Goal: Task Accomplishment & Management: Use online tool/utility

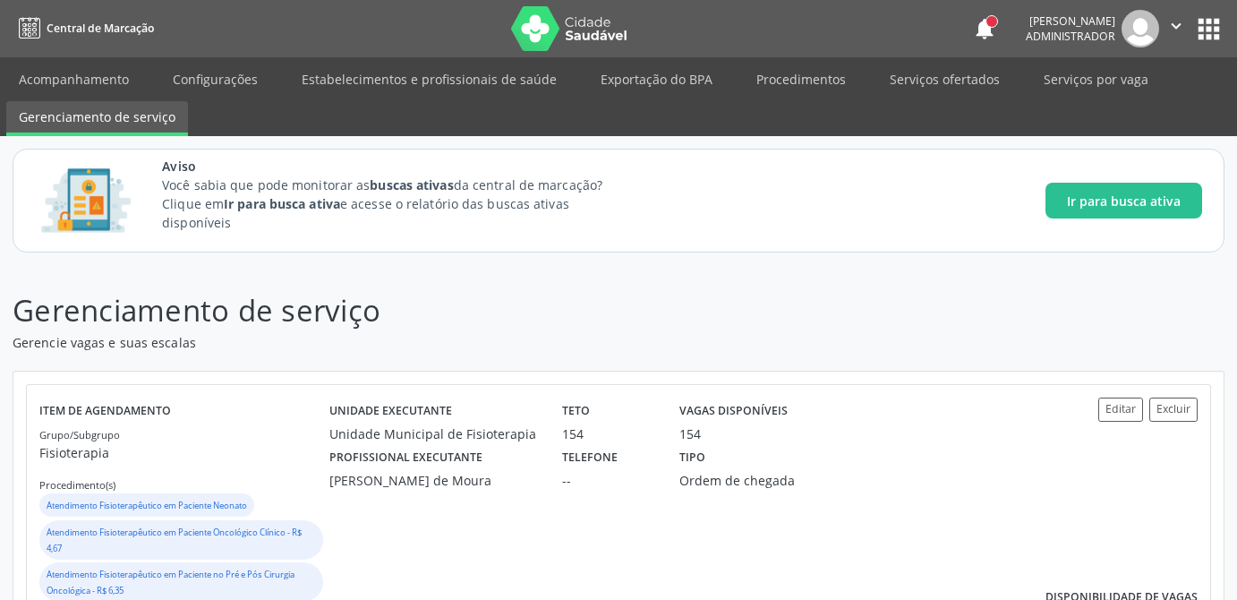
scroll to position [685, 0]
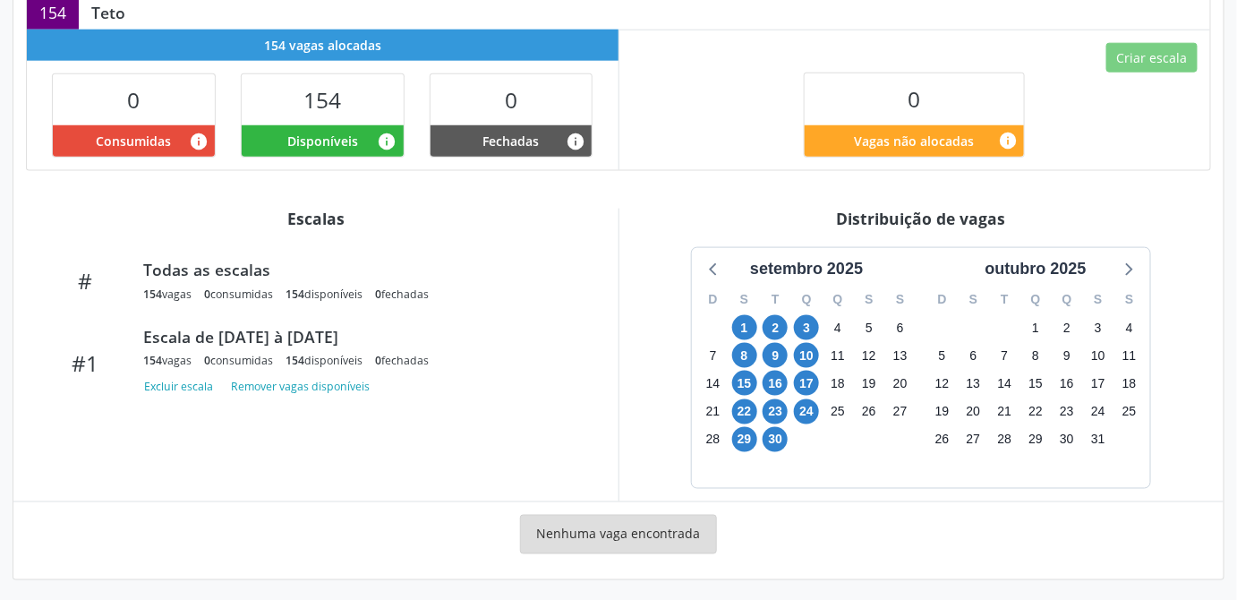
click at [1185, 295] on div "[DATE] D S T Q Q S S 31 1 2 3 4 5 6 7 8 9 10 11 12 13 14 15 16 17 18 19 20 21 2…" at bounding box center [922, 367] width 580 height 241
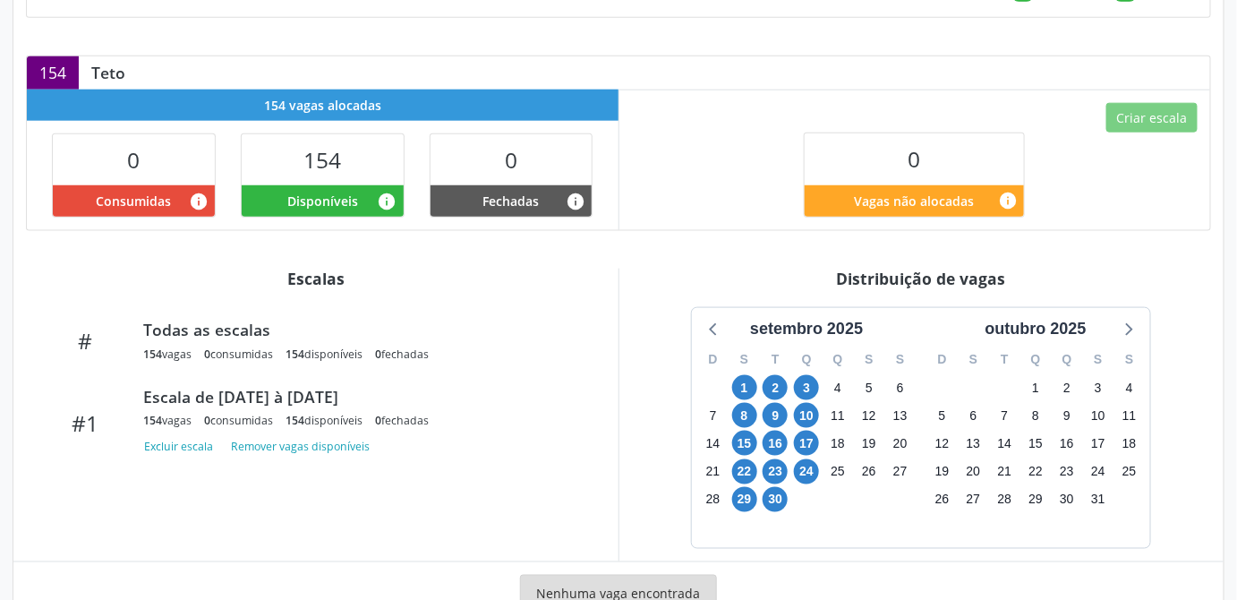
click at [1180, 391] on div "[DATE] D S T Q Q S S 31 1 2 3 4 5 6 7 8 9 10 11 12 13 14 15 16 17 18 19 20 21 2…" at bounding box center [922, 427] width 580 height 241
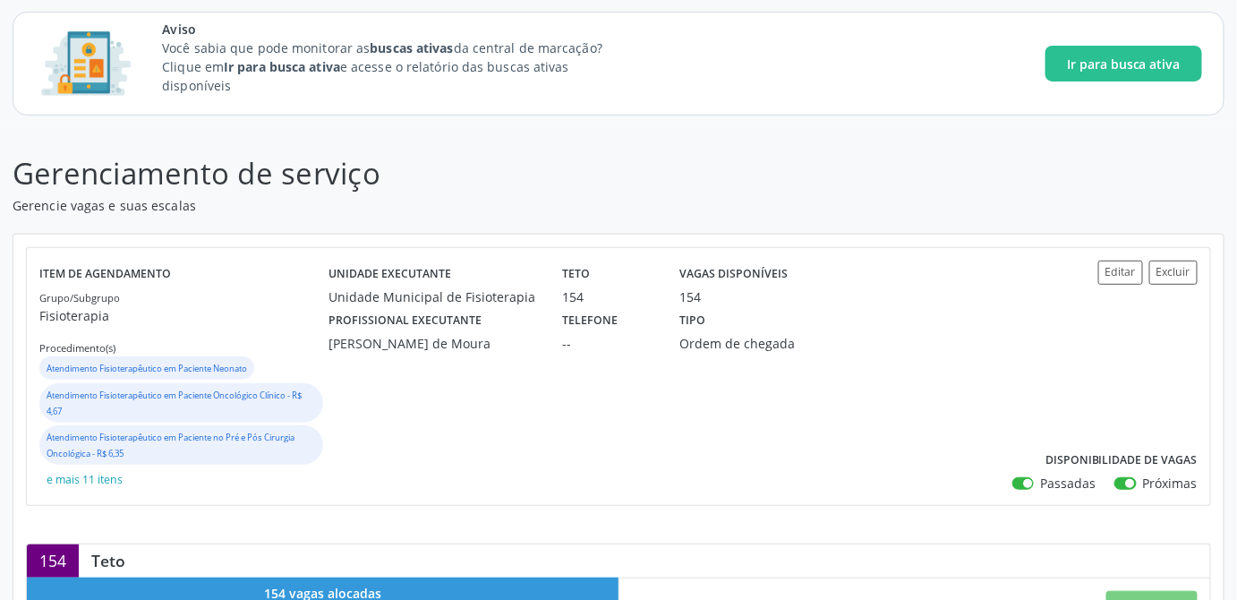
scroll to position [0, 0]
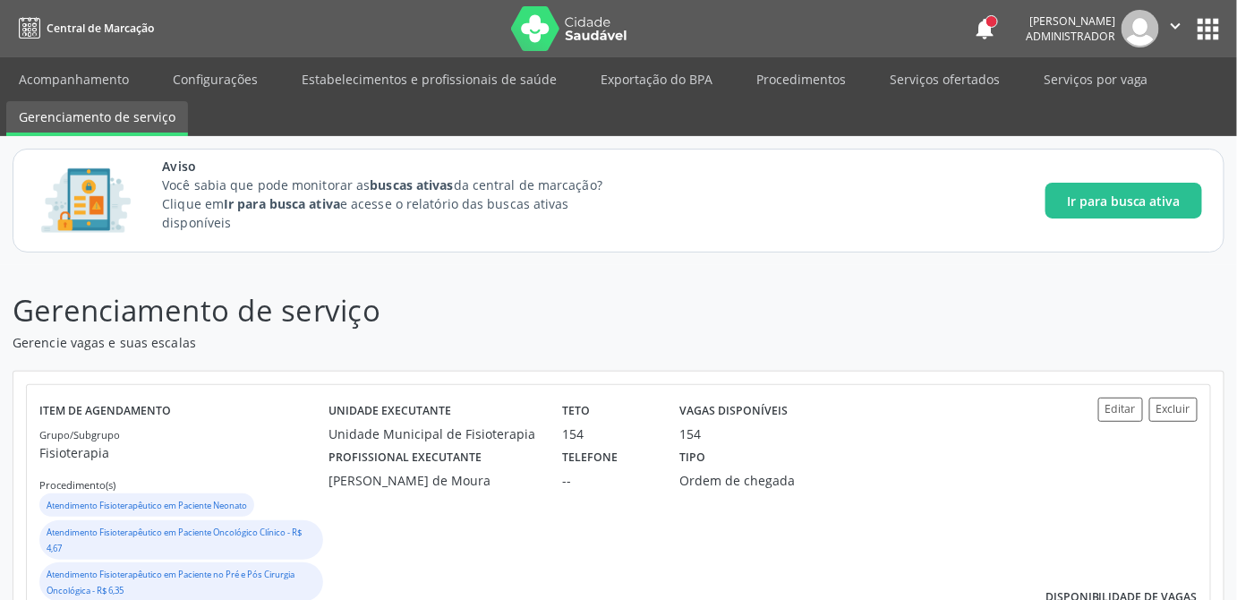
click at [582, 554] on div "Unidade executante Unidade Municipal de [GEOGRAPHIC_DATA] Teto 154 Vagas dispon…" at bounding box center [667, 513] width 676 height 233
click at [1002, 339] on header "Gerenciamento de serviço Gerencie vagas e suas escalas" at bounding box center [619, 320] width 1212 height 64
click at [924, 72] on link "Serviços ofertados" at bounding box center [944, 79] width 135 height 31
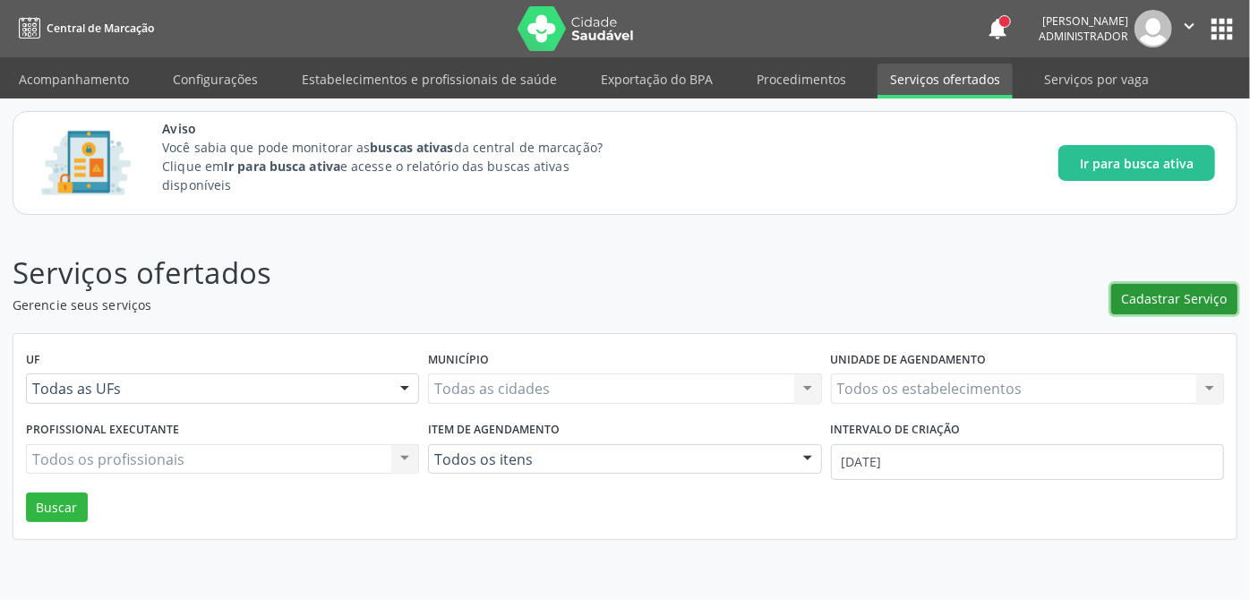
click at [1199, 300] on span "Cadastrar Serviço" at bounding box center [1175, 298] width 106 height 19
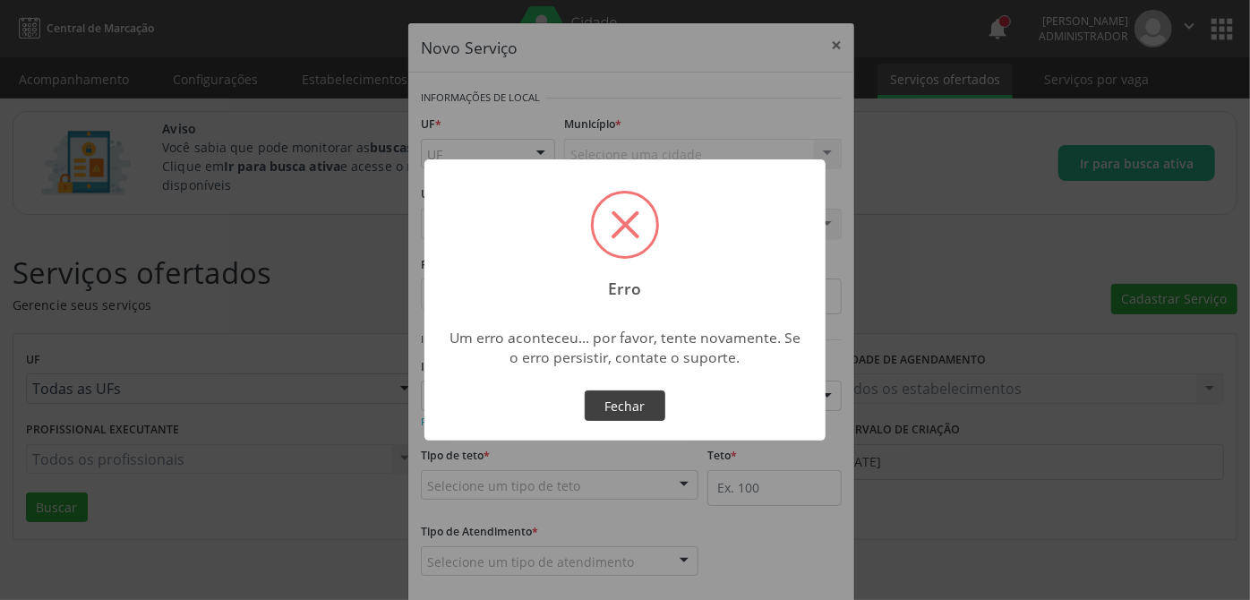
click at [641, 407] on button "Fechar" at bounding box center [624, 405] width 81 height 30
